Goal: Task Accomplishment & Management: Complete application form

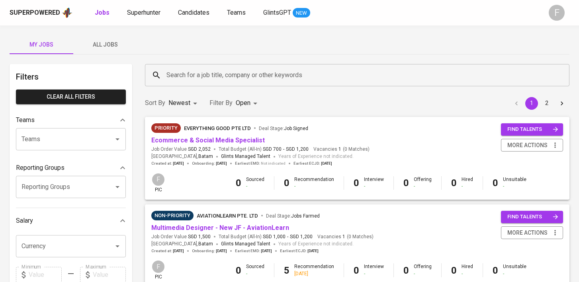
click at [221, 79] on input "Search for a job title, company or other keywords" at bounding box center [358, 75] width 389 height 15
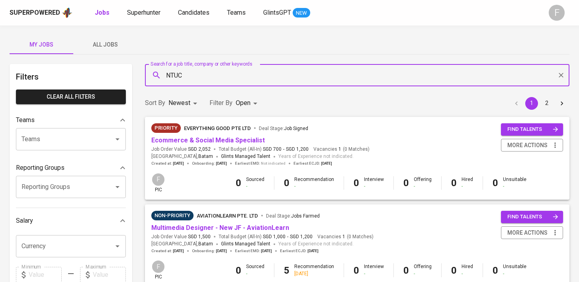
type input "NTUC"
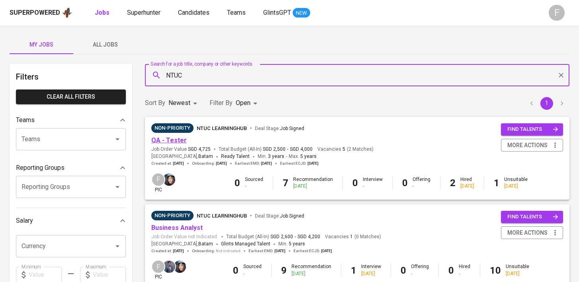
click at [177, 142] on link "QA - Tester" at bounding box center [168, 141] width 35 height 8
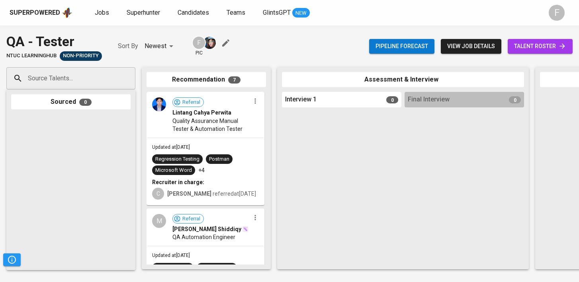
click at [535, 50] on span "talent roster" at bounding box center [540, 46] width 52 height 10
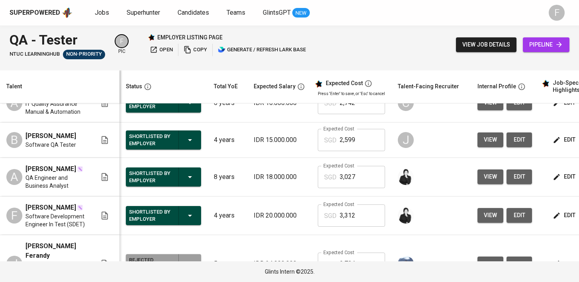
scroll to position [103, 0]
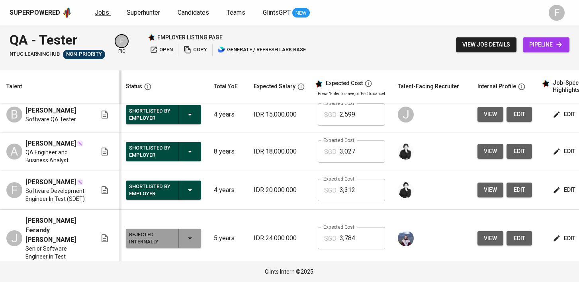
click at [103, 14] on span "Jobs" at bounding box center [102, 13] width 14 height 8
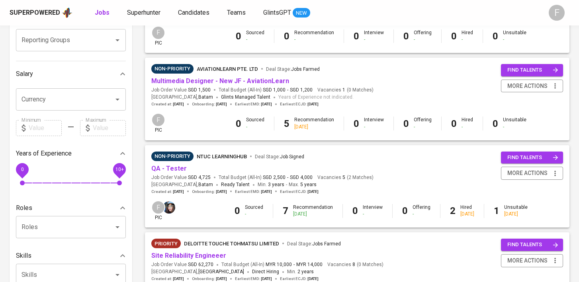
scroll to position [150, 0]
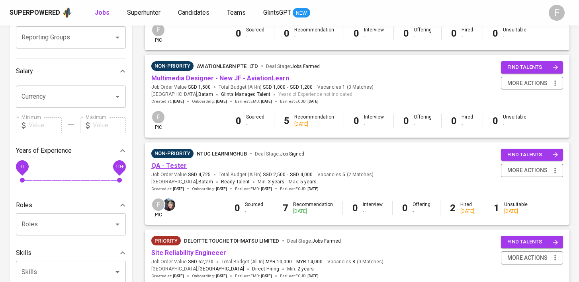
click at [171, 169] on link "QA - Tester" at bounding box center [168, 166] width 35 height 8
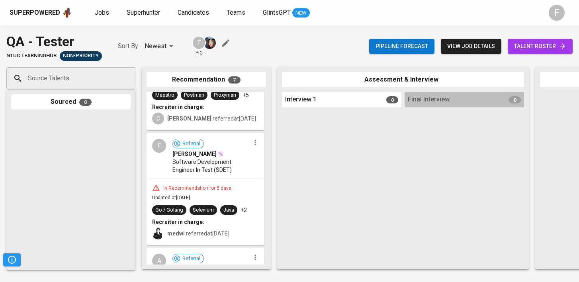
scroll to position [281, 0]
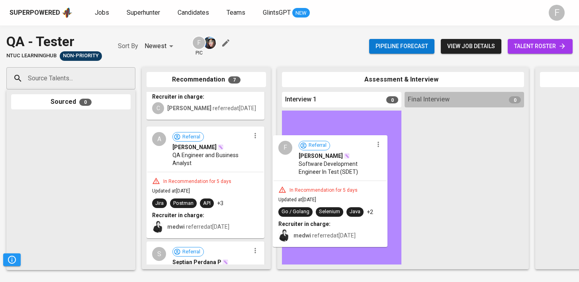
drag, startPoint x: 189, startPoint y: 174, endPoint x: 321, endPoint y: 189, distance: 132.5
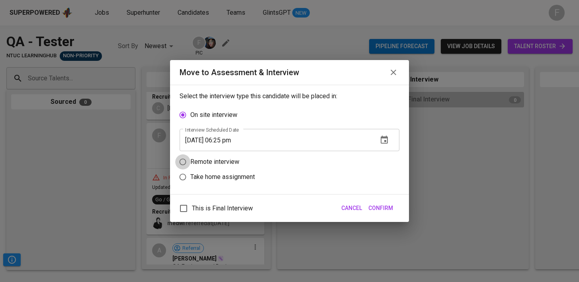
click at [180, 162] on input "Remote interview" at bounding box center [182, 161] width 15 height 15
radio input "true"
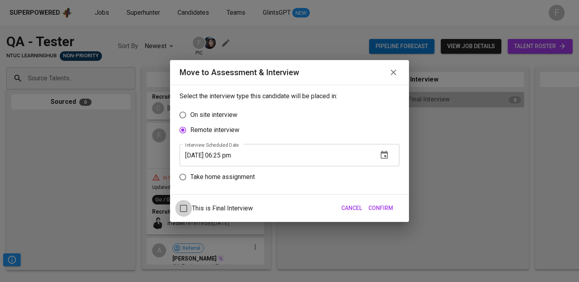
click at [180, 209] on input "This is Final Interview" at bounding box center [183, 208] width 17 height 17
checkbox input "true"
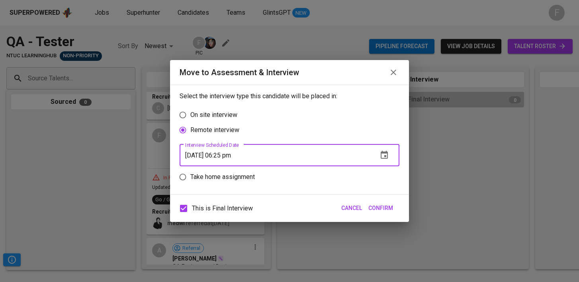
click at [227, 157] on input "[DATE] 06:25 pm" at bounding box center [276, 155] width 192 height 22
type input "[DATE] 05:26 pm"
click at [382, 209] on span "Confirm" at bounding box center [380, 208] width 25 height 10
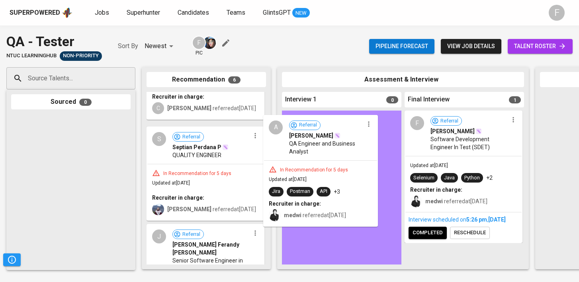
drag, startPoint x: 214, startPoint y: 176, endPoint x: 345, endPoint y: 169, distance: 130.7
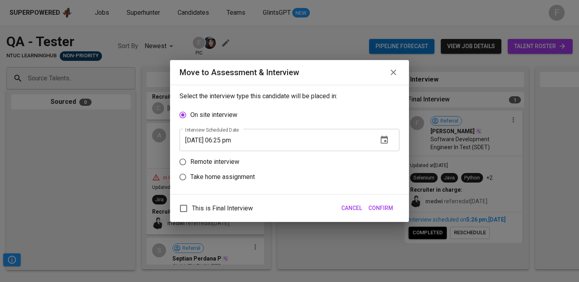
click at [223, 163] on p "Remote interview" at bounding box center [214, 162] width 49 height 10
click at [190, 163] on input "Remote interview" at bounding box center [182, 161] width 15 height 15
radio input "true"
click at [204, 208] on span "This is Final Interview" at bounding box center [222, 209] width 61 height 10
click at [192, 208] on input "This is Final Interview" at bounding box center [183, 208] width 17 height 17
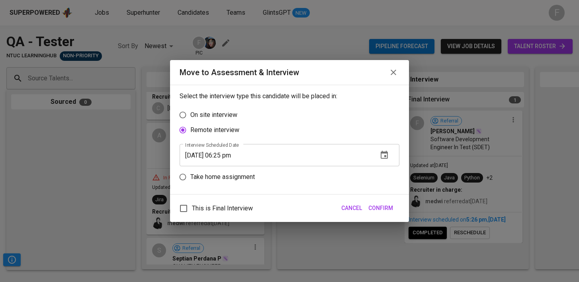
checkbox input "true"
click at [229, 153] on input "[DATE] 06:25 pm" at bounding box center [276, 155] width 192 height 22
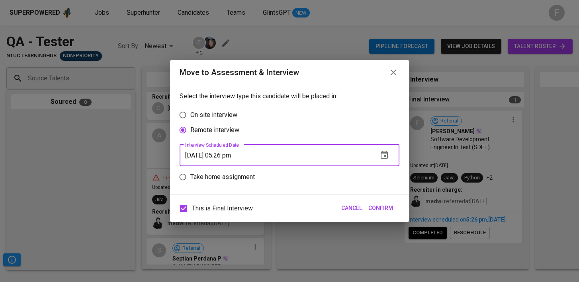
type input "[DATE] 05:26 pm"
click at [376, 212] on span "Confirm" at bounding box center [380, 208] width 25 height 10
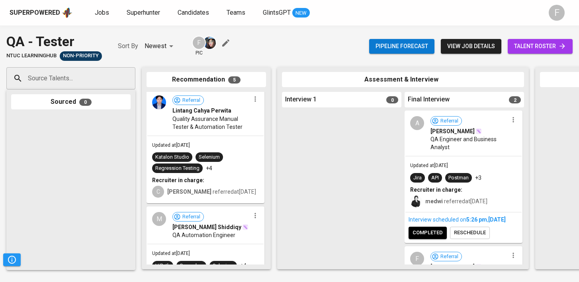
scroll to position [0, 0]
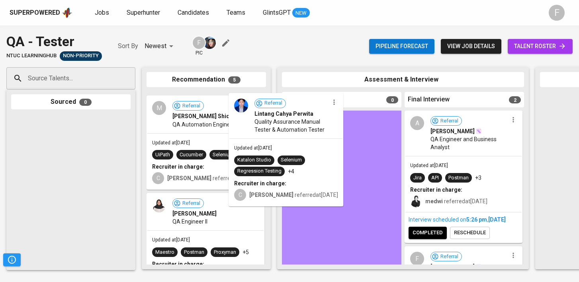
drag, startPoint x: 201, startPoint y: 155, endPoint x: 333, endPoint y: 157, distance: 132.6
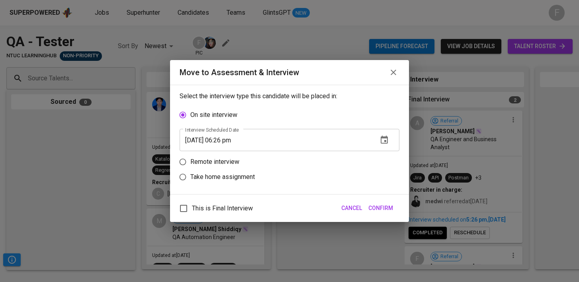
click at [189, 203] on input "This is Final Interview" at bounding box center [183, 208] width 17 height 17
checkbox input "true"
click at [199, 159] on p "Remote interview" at bounding box center [214, 162] width 49 height 10
click at [190, 159] on input "Remote interview" at bounding box center [182, 161] width 15 height 15
radio input "true"
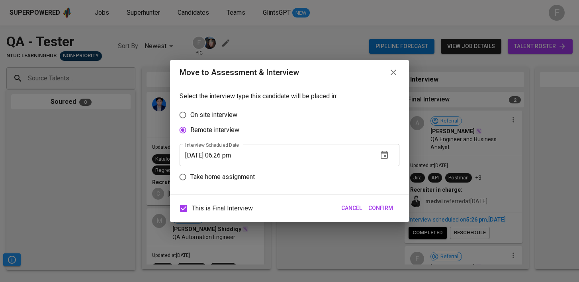
click at [226, 153] on input "[DATE] 06:26 pm" at bounding box center [276, 155] width 192 height 22
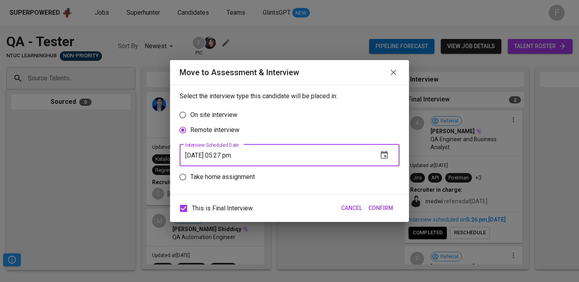
type input "[DATE] 05:27 pm"
click at [383, 209] on span "Confirm" at bounding box center [380, 208] width 25 height 10
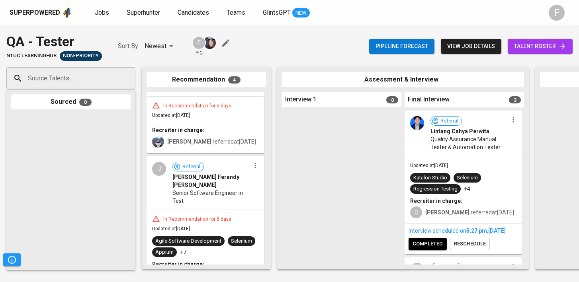
scroll to position [235, 0]
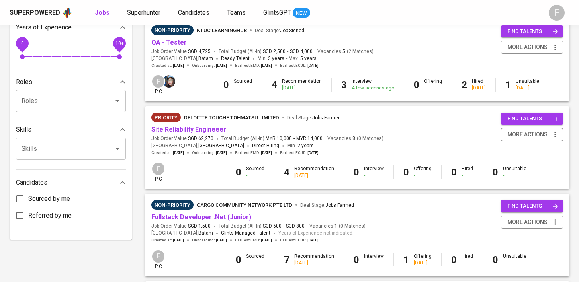
scroll to position [18, 0]
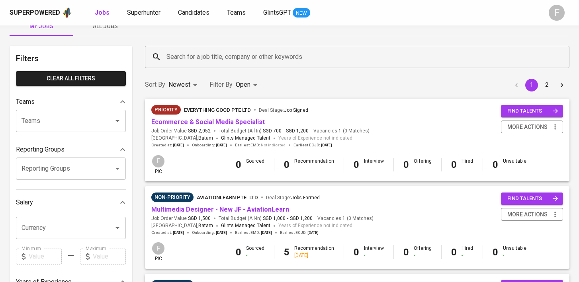
click at [231, 56] on input "Search for a job title, company or other keywords" at bounding box center [358, 56] width 389 height 15
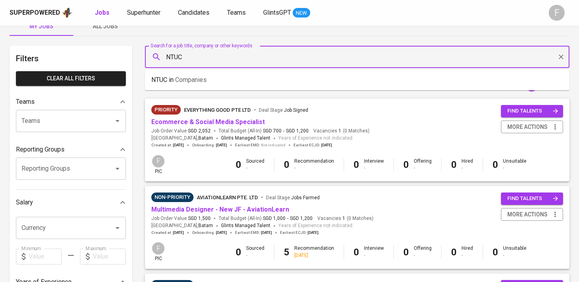
type input "NTUC"
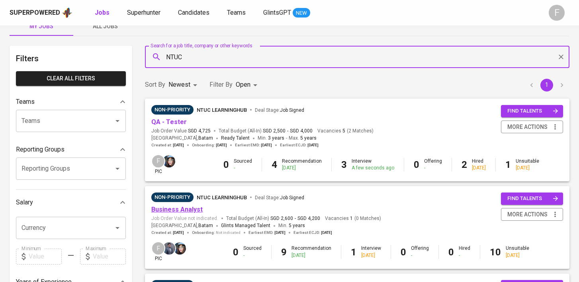
click at [173, 209] on link "Business Analyst" at bounding box center [176, 210] width 51 height 8
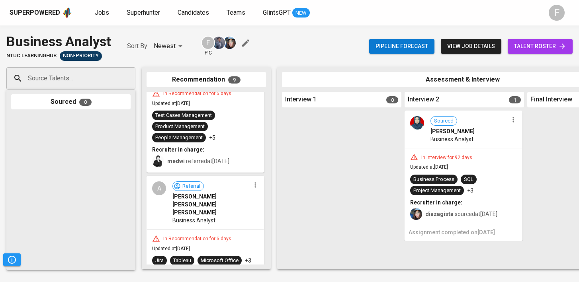
scroll to position [931, 0]
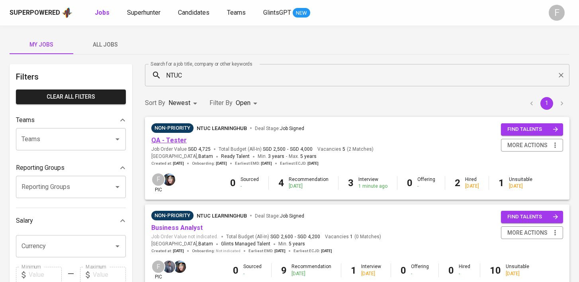
click at [175, 141] on link "QA - Tester" at bounding box center [168, 141] width 35 height 8
